Goal: Find specific page/section: Find specific page/section

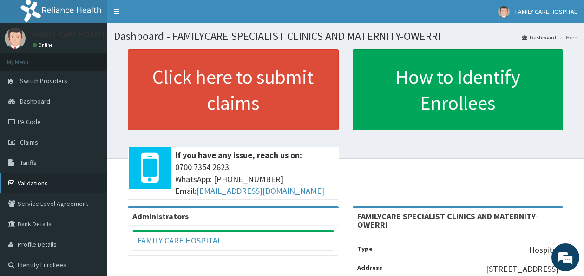
click at [31, 182] on link "Validations" at bounding box center [53, 183] width 107 height 20
